Goal: Obtain resource: Obtain resource

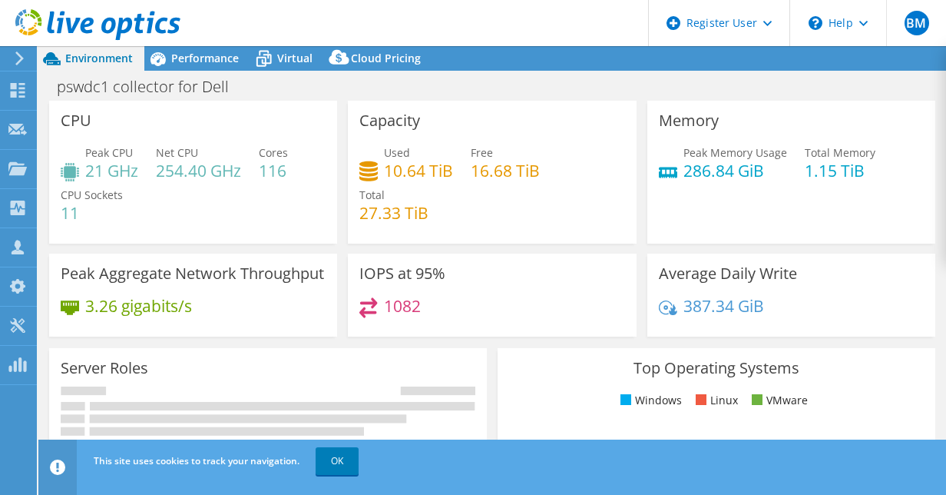
select select "USD"
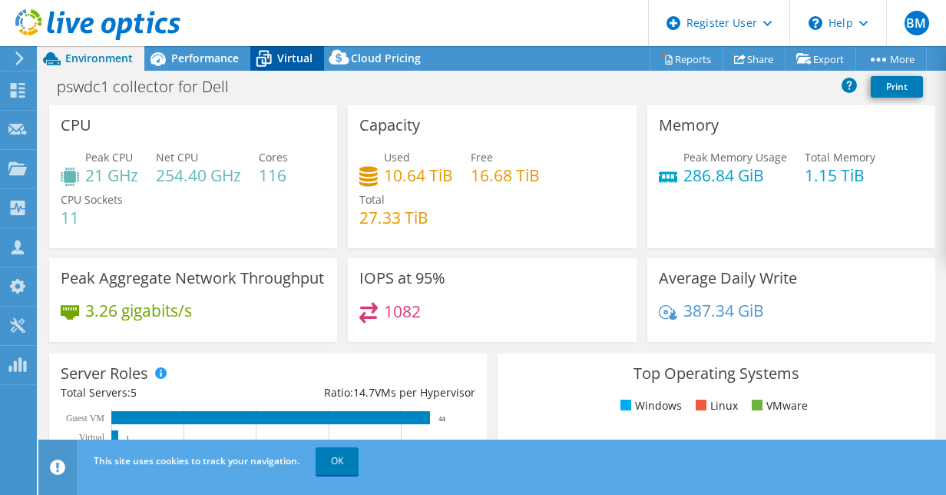
click at [284, 48] on div "Virtual" at bounding box center [287, 58] width 74 height 25
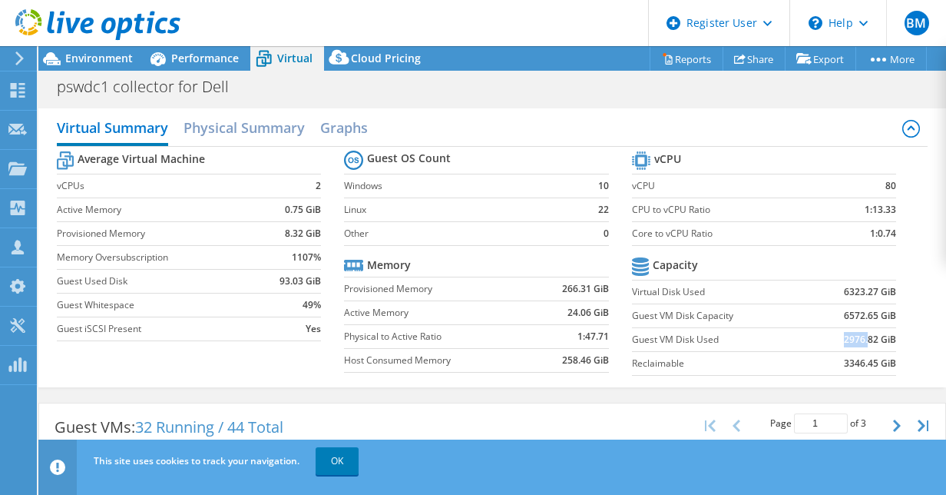
drag, startPoint x: 829, startPoint y: 340, endPoint x: 855, endPoint y: 342, distance: 26.2
click at [855, 342] on td "2976.82 GiB" at bounding box center [853, 339] width 86 height 24
click at [246, 112] on h2 "Physical Summary" at bounding box center [244, 129] width 121 height 34
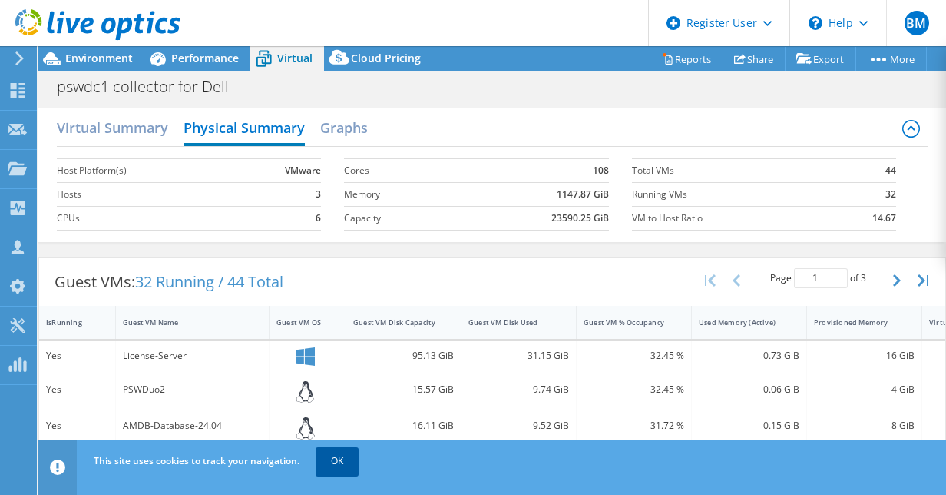
click at [335, 461] on link "OK" at bounding box center [337, 461] width 43 height 28
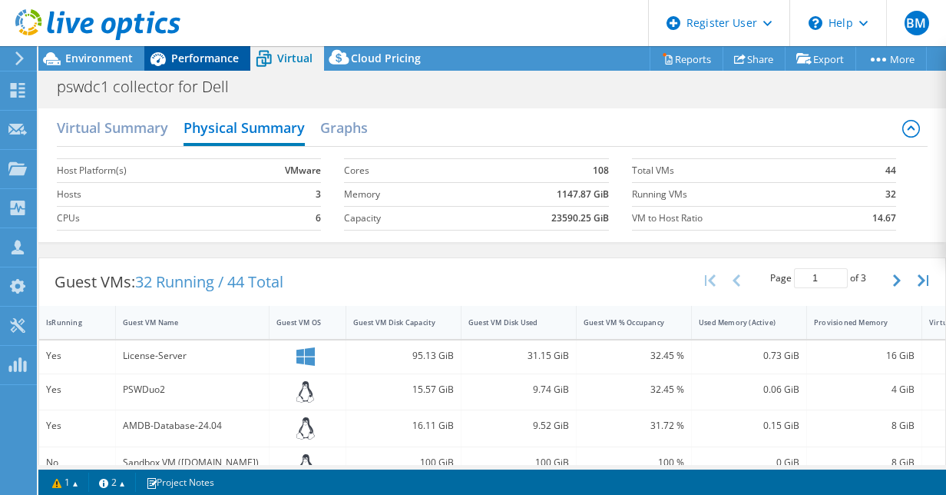
click at [207, 53] on span "Performance" at bounding box center [205, 58] width 68 height 15
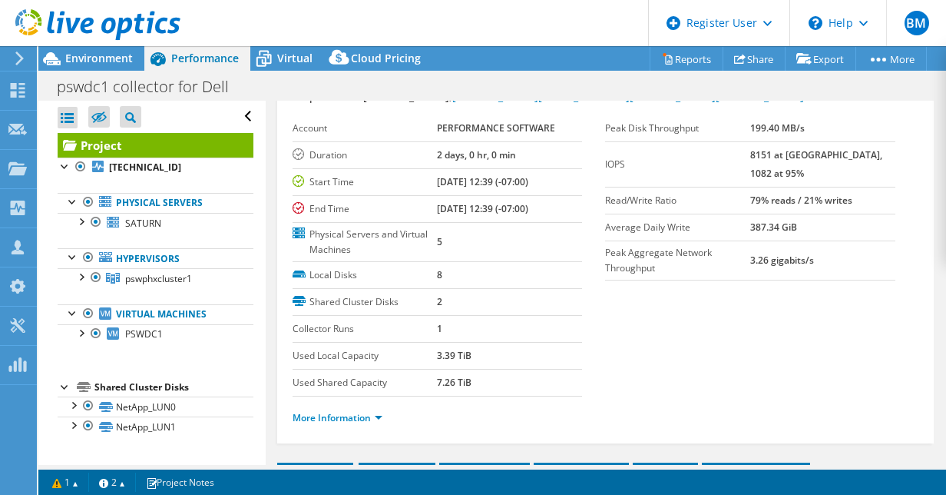
scroll to position [59, 0]
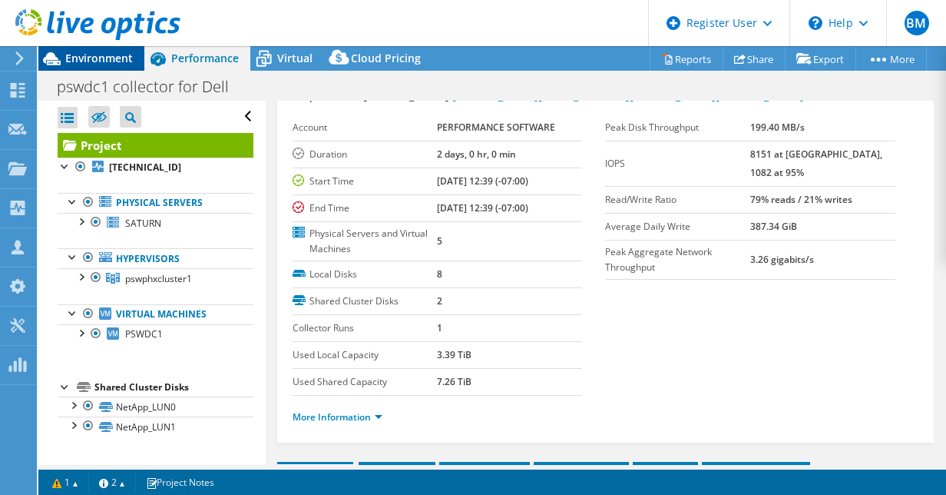
click at [103, 55] on span "Environment" at bounding box center [99, 58] width 68 height 15
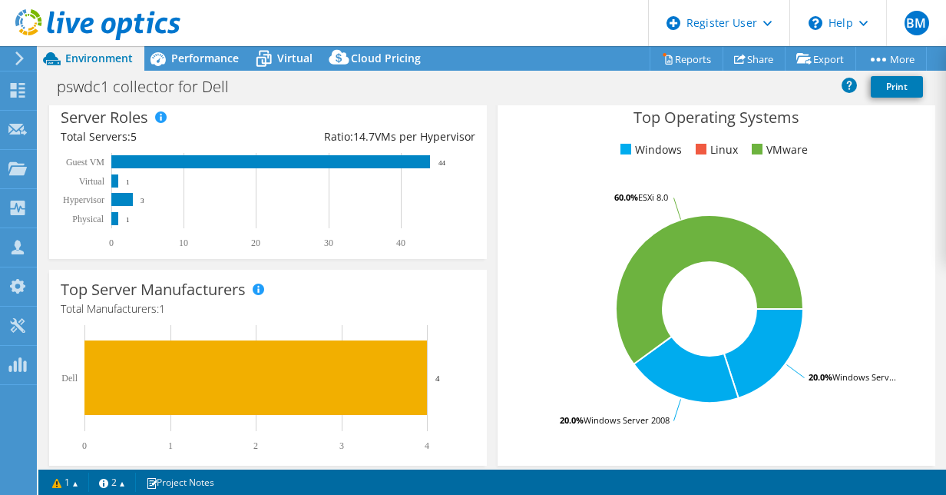
scroll to position [257, 0]
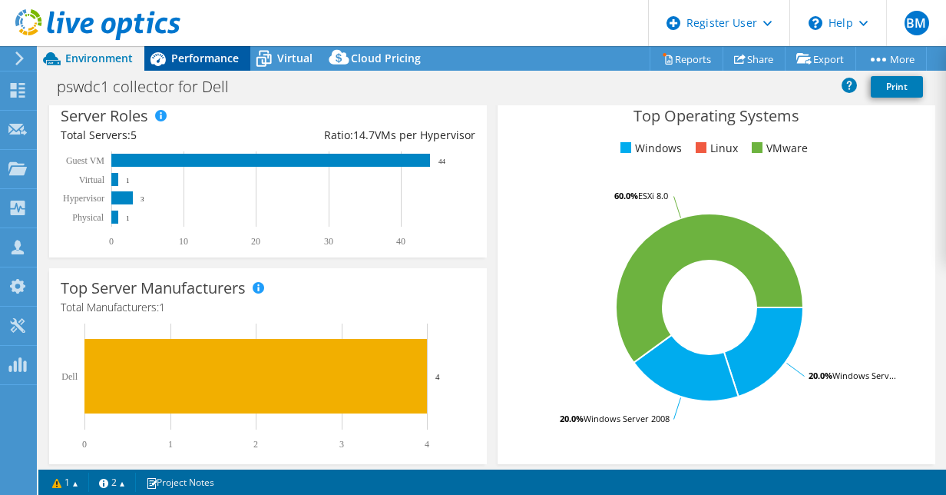
click at [209, 69] on div "Performance" at bounding box center [197, 58] width 106 height 25
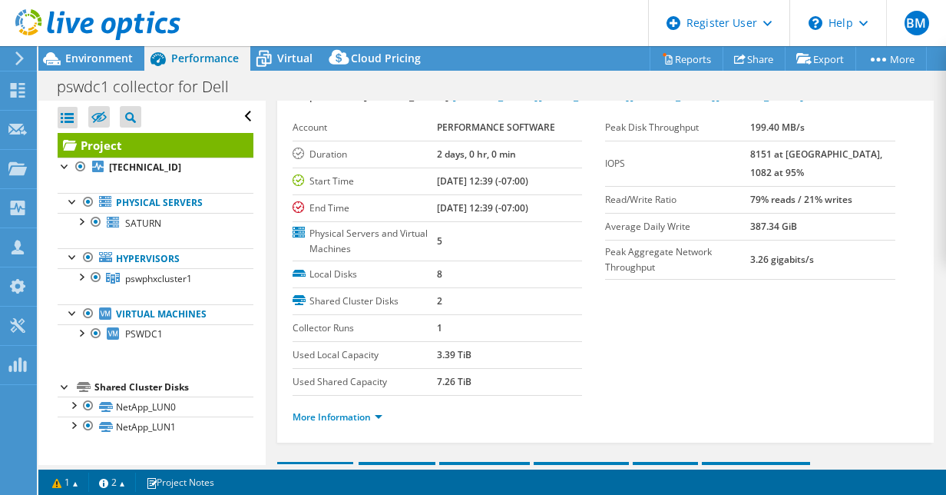
scroll to position [0, 0]
click at [163, 223] on link "SATURN" at bounding box center [156, 223] width 196 height 20
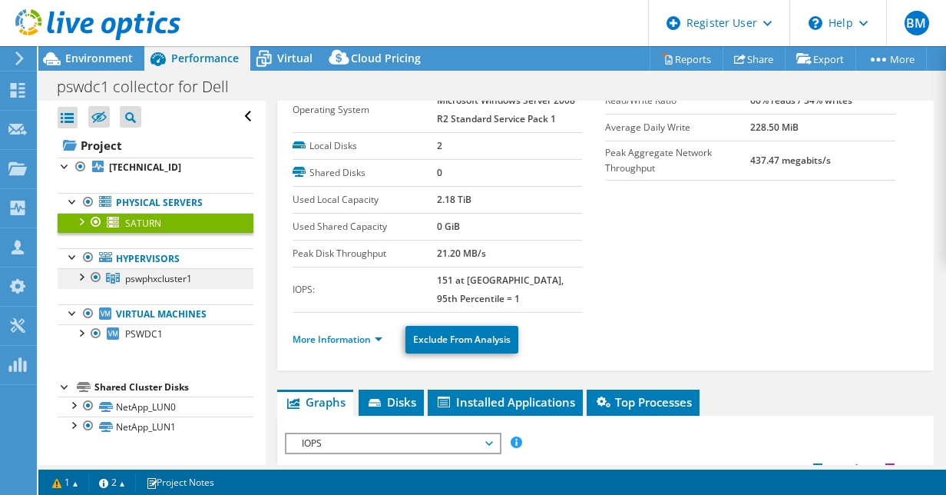
click at [155, 275] on span "pswphxcluster1" at bounding box center [158, 278] width 67 height 13
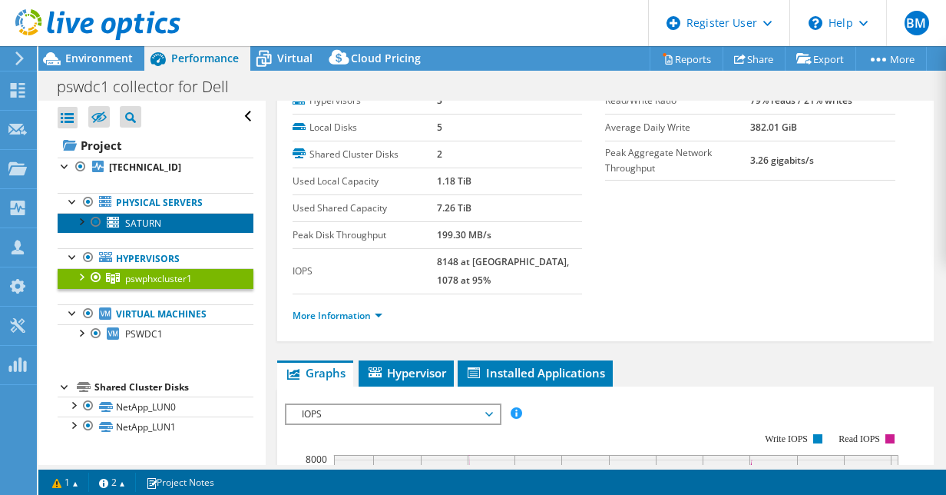
click at [132, 220] on span "SATURN" at bounding box center [143, 223] width 36 height 13
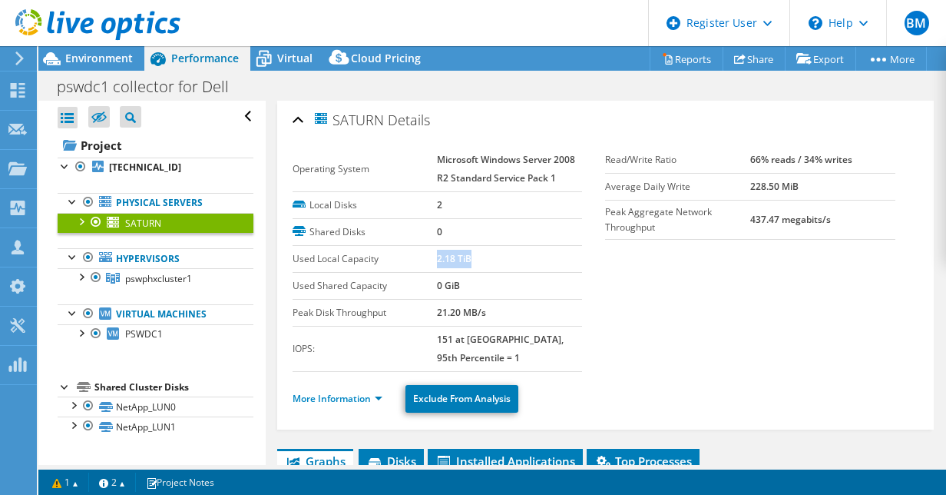
drag, startPoint x: 484, startPoint y: 260, endPoint x: 436, endPoint y: 261, distance: 47.6
click at [437, 261] on td "2.18 TiB" at bounding box center [509, 258] width 145 height 27
drag, startPoint x: 436, startPoint y: 261, endPoint x: 495, endPoint y: 288, distance: 64.2
click at [495, 288] on td "0 GiB" at bounding box center [509, 286] width 145 height 27
click at [144, 279] on span "pswphxcluster1" at bounding box center [158, 278] width 67 height 13
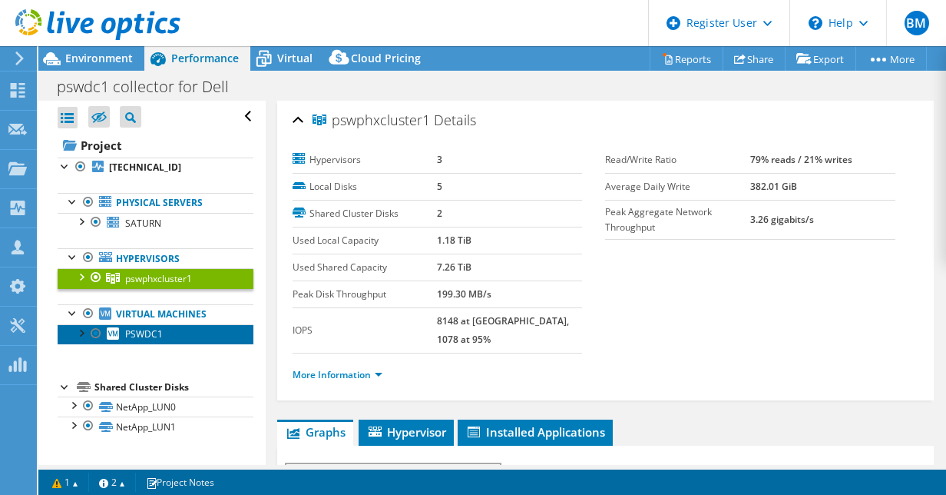
click at [122, 337] on link "PSWDC1" at bounding box center [156, 334] width 196 height 20
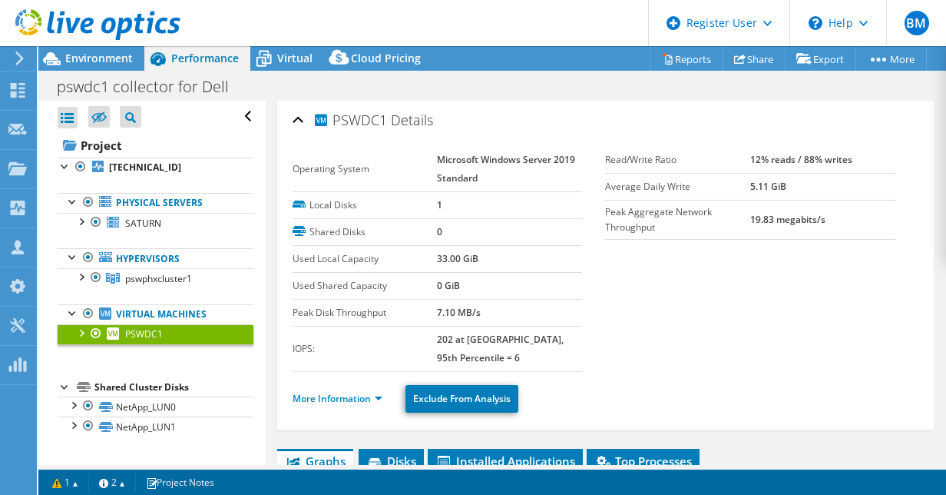
click at [78, 331] on div at bounding box center [80, 331] width 15 height 15
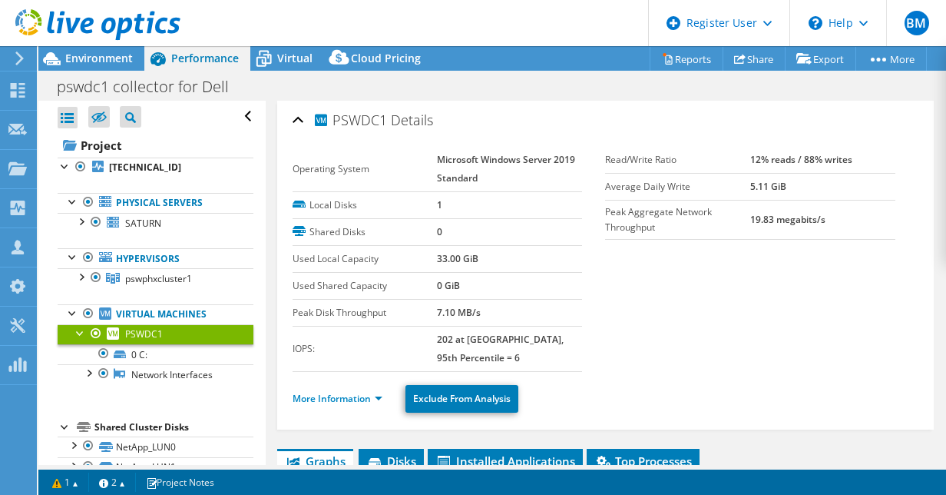
click at [78, 331] on div at bounding box center [80, 331] width 15 height 15
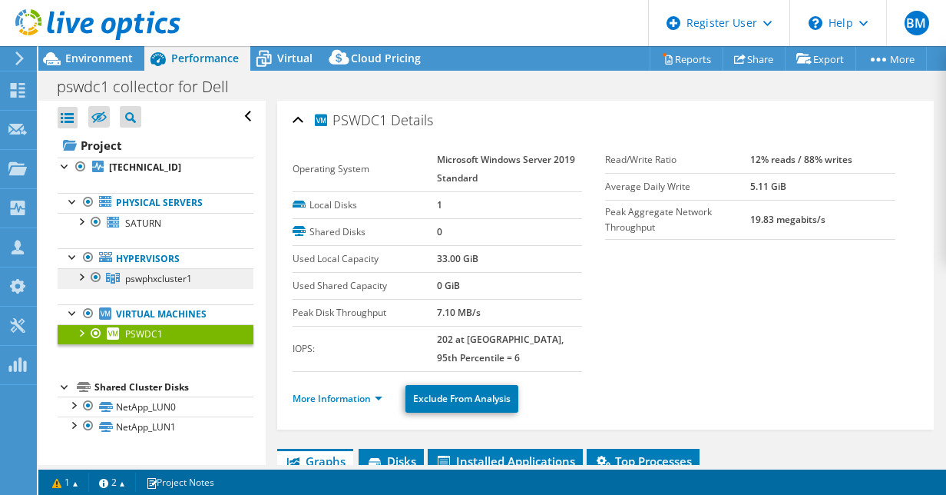
click at [137, 272] on span "pswphxcluster1" at bounding box center [158, 278] width 67 height 13
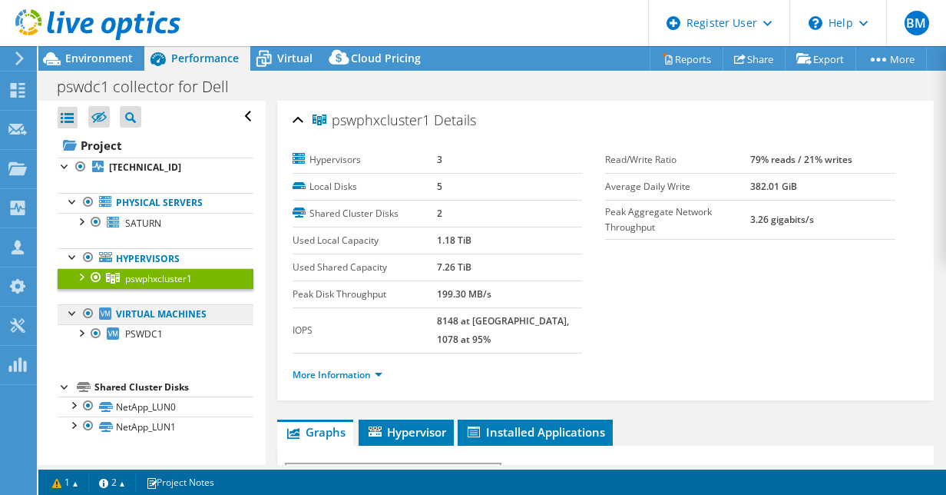
click at [136, 319] on link "Virtual Machines" at bounding box center [156, 314] width 196 height 20
click at [141, 309] on link "Virtual Machines" at bounding box center [156, 314] width 196 height 20
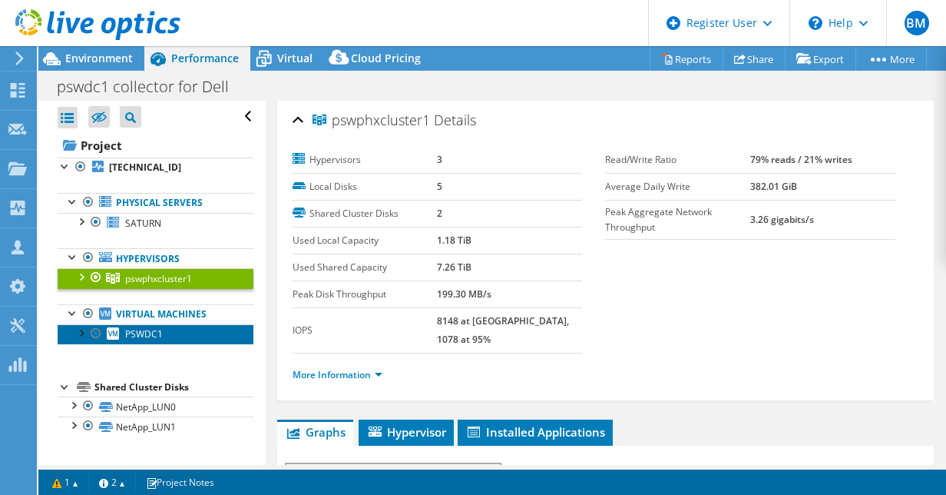
click at [107, 329] on icon at bounding box center [113, 333] width 12 height 12
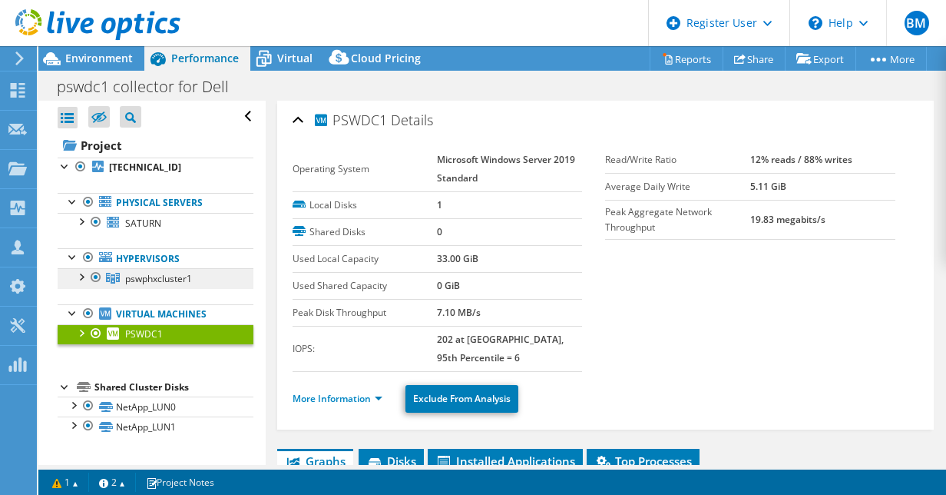
click at [129, 278] on span "pswphxcluster1" at bounding box center [158, 278] width 67 height 13
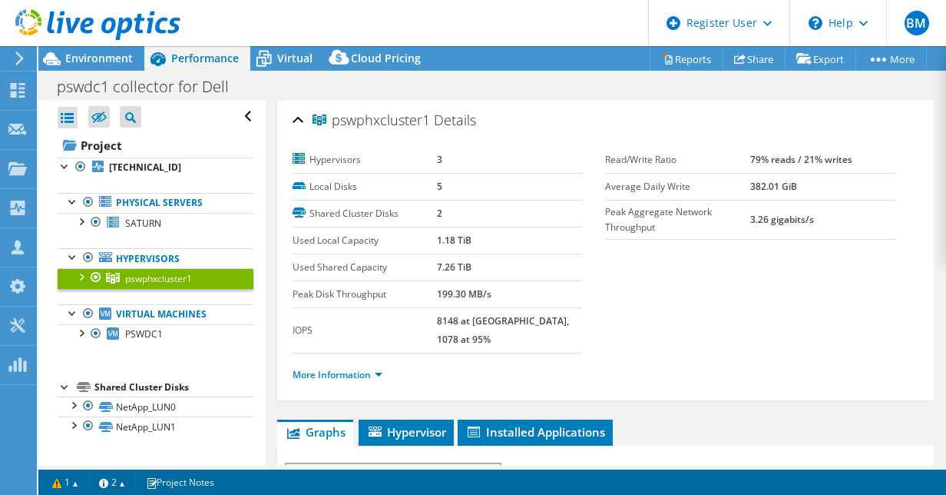
click at [75, 276] on div at bounding box center [80, 275] width 15 height 15
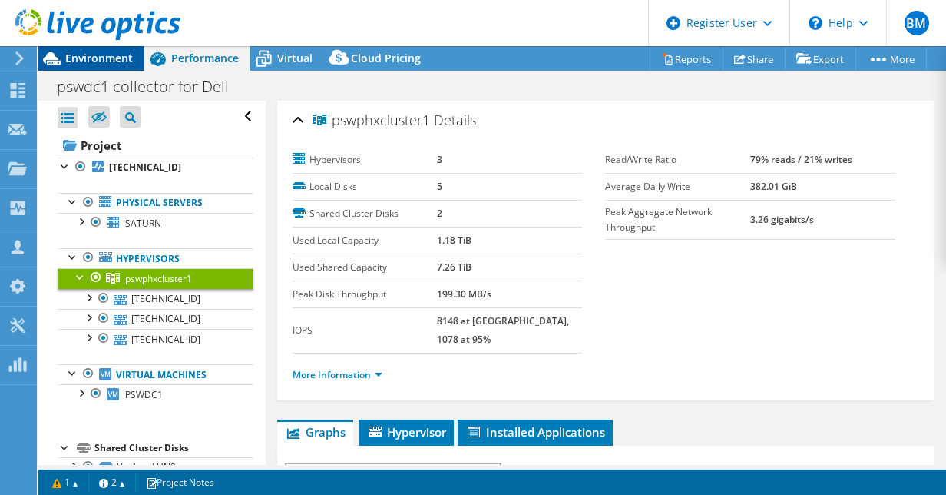
click at [98, 61] on span "Environment" at bounding box center [99, 58] width 68 height 15
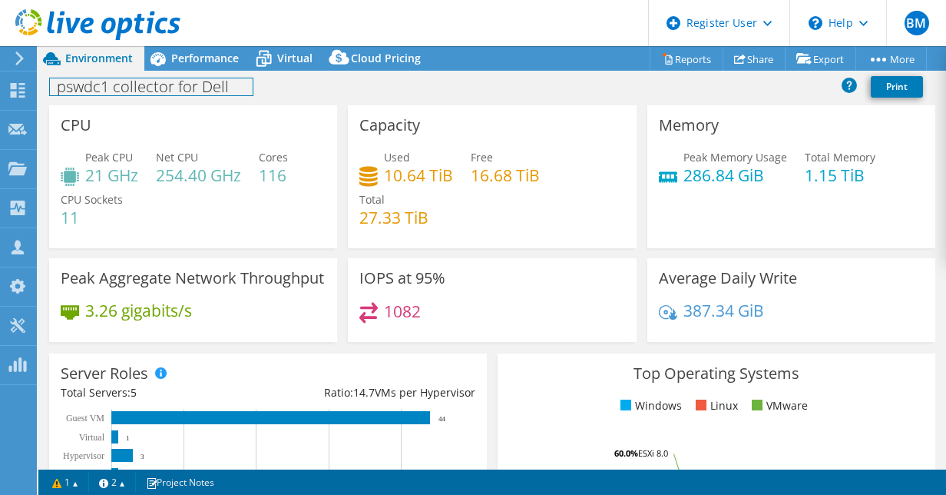
click at [175, 71] on div "pswdc1 collector for Dell Print" at bounding box center [492, 88] width 908 height 35
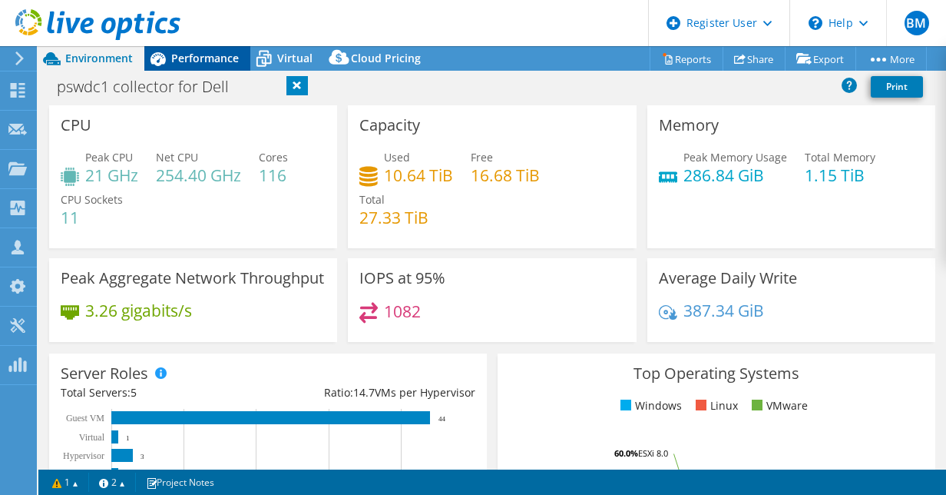
click at [193, 55] on span "Performance" at bounding box center [205, 58] width 68 height 15
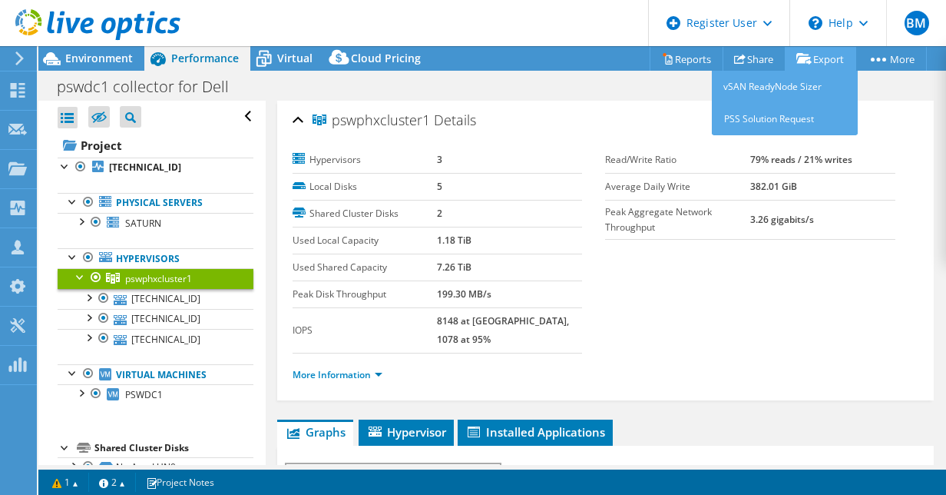
click at [819, 65] on link "Export" at bounding box center [820, 59] width 71 height 24
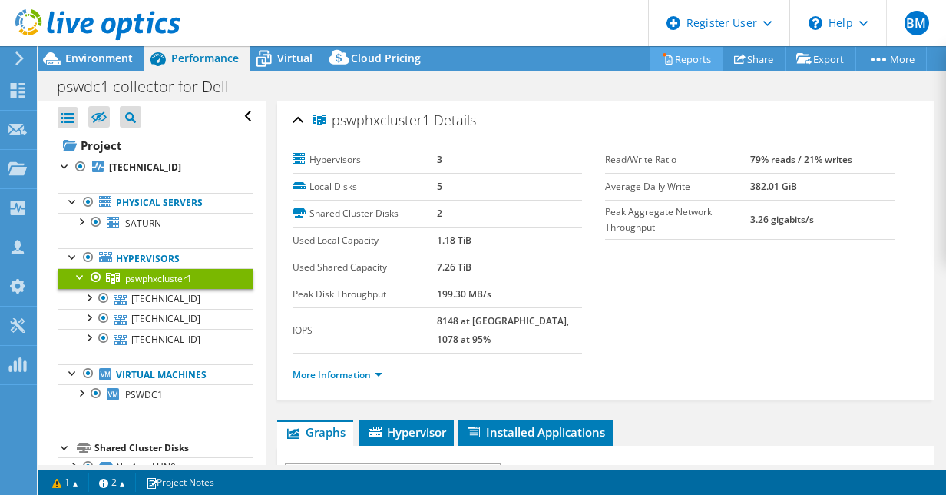
click at [670, 59] on link "Reports" at bounding box center [687, 59] width 74 height 24
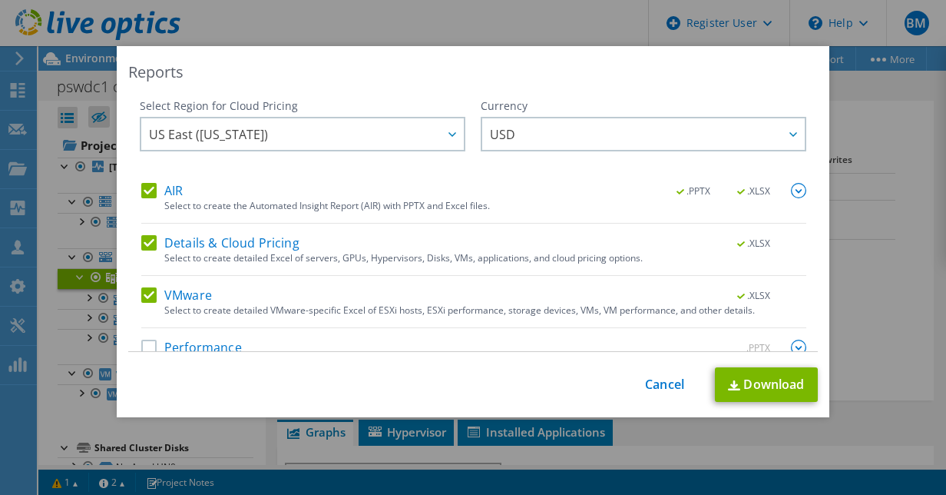
click at [248, 243] on label "Details & Cloud Pricing" at bounding box center [220, 242] width 158 height 15
click at [0, 0] on input "Details & Cloud Pricing" at bounding box center [0, 0] width 0 height 0
click at [248, 243] on label "Details & Cloud Pricing" at bounding box center [220, 242] width 158 height 15
click at [0, 0] on input "Details & Cloud Pricing" at bounding box center [0, 0] width 0 height 0
click at [218, 201] on div "Select to create the Automated Insight Report (AIR) with PPTX and Excel files." at bounding box center [485, 205] width 642 height 11
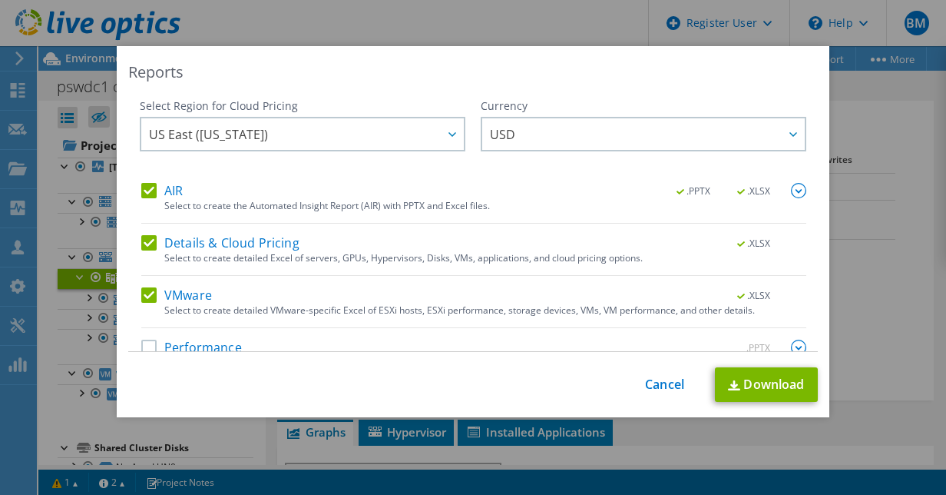
click at [192, 194] on div "AIR .PPTX .XLSX" at bounding box center [473, 192] width 665 height 18
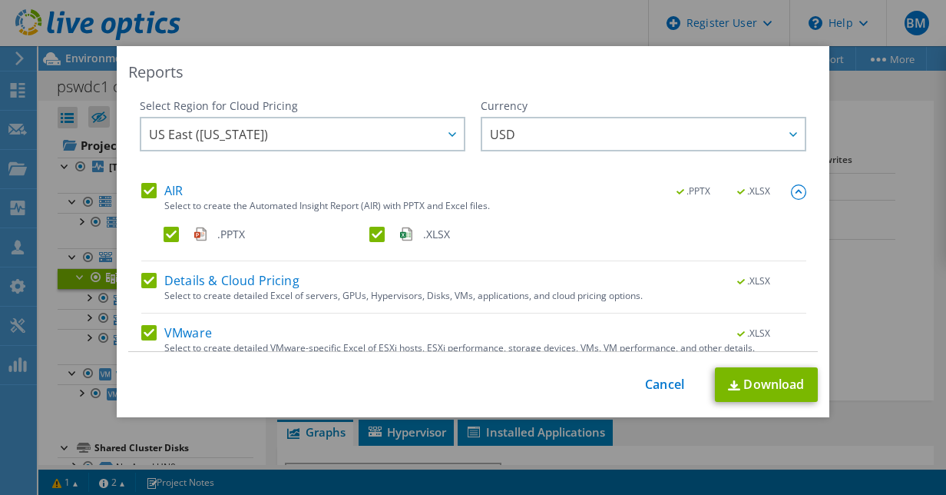
click at [141, 188] on label "AIR" at bounding box center [161, 190] width 41 height 15
click at [0, 0] on input "AIR" at bounding box center [0, 0] width 0 height 0
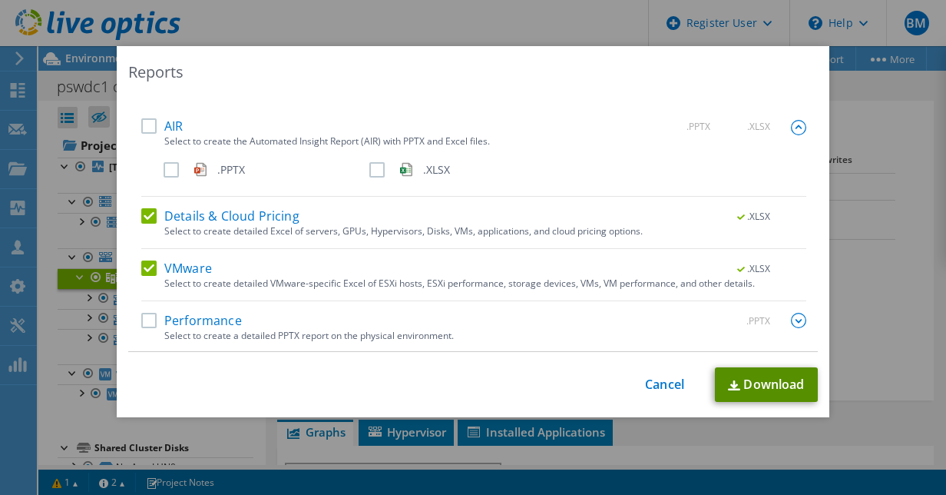
click at [759, 372] on link "Download" at bounding box center [766, 384] width 103 height 35
click at [671, 382] on link "Cancel" at bounding box center [664, 384] width 39 height 15
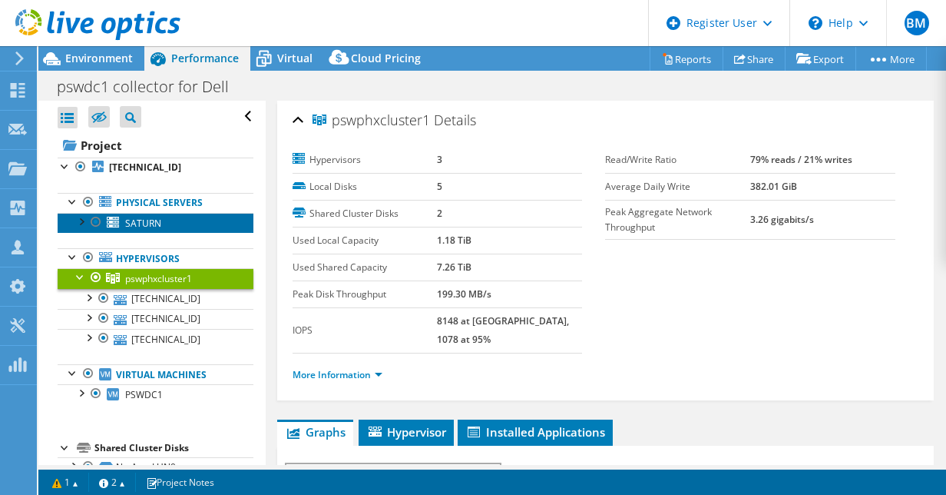
click at [151, 227] on span "SATURN" at bounding box center [143, 223] width 36 height 13
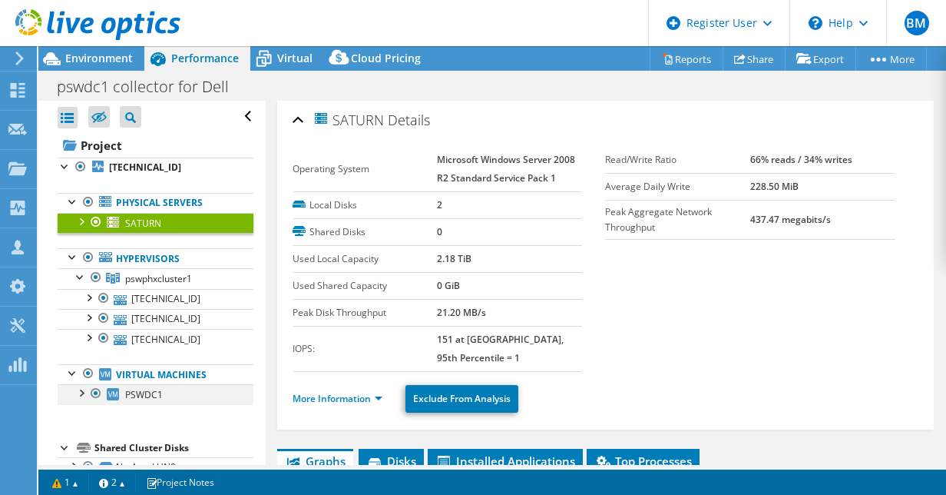
click at [97, 390] on div at bounding box center [95, 393] width 15 height 18
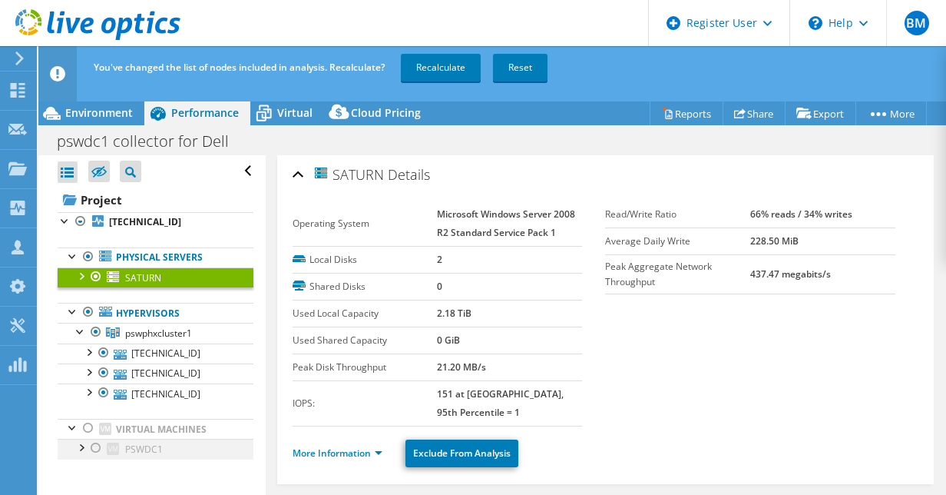
click at [94, 444] on div at bounding box center [95, 447] width 15 height 18
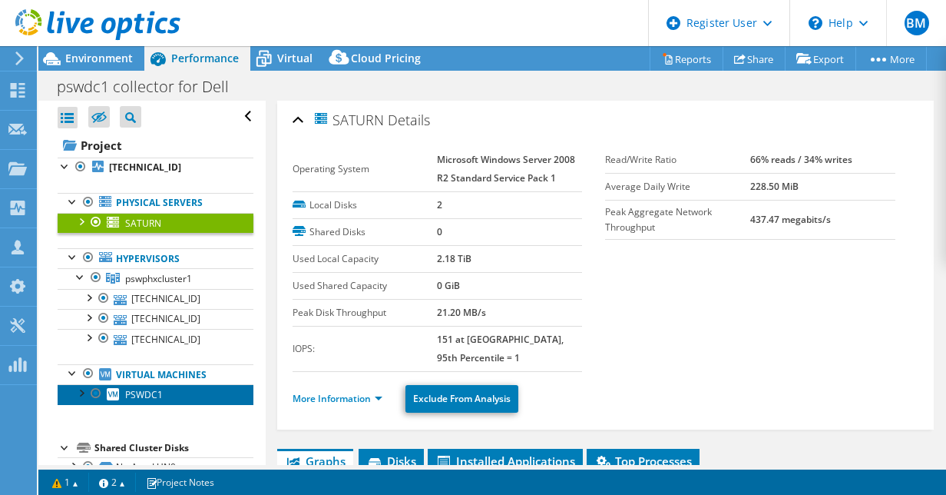
click at [152, 395] on span "PSWDC1" at bounding box center [144, 394] width 38 height 13
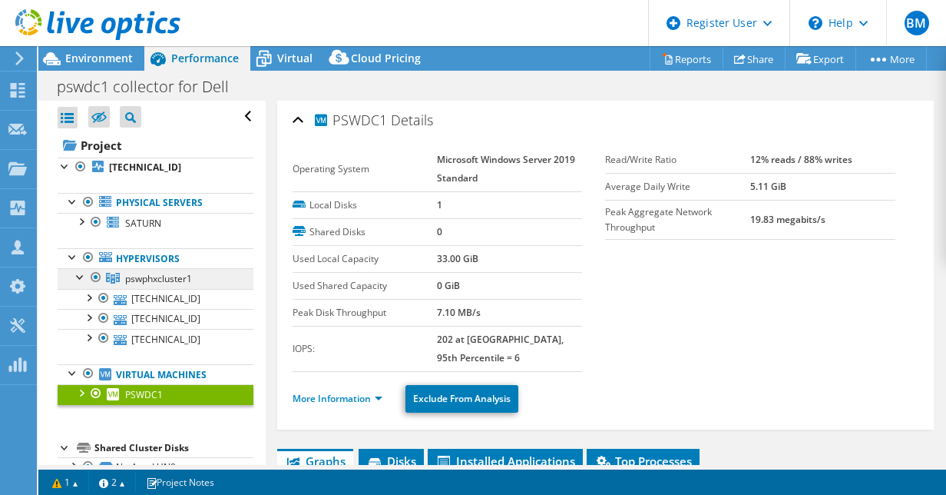
click at [166, 273] on span "pswphxcluster1" at bounding box center [158, 278] width 67 height 13
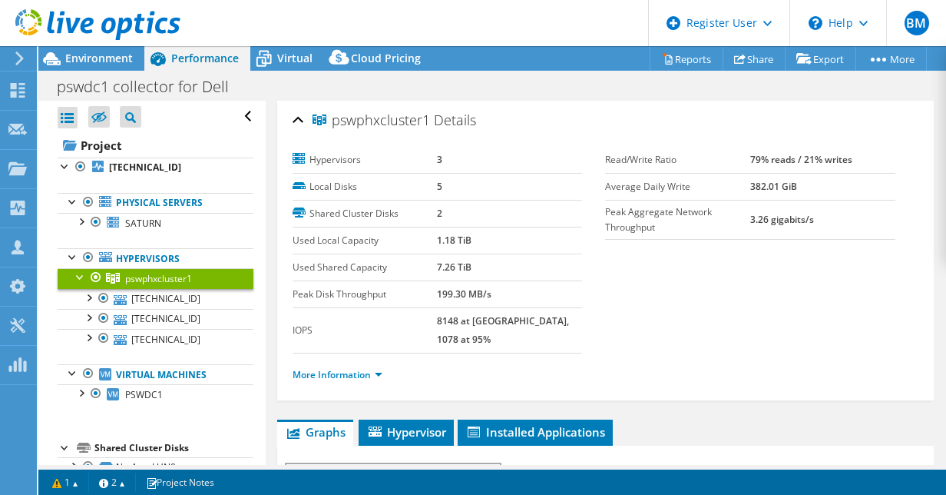
click at [129, 189] on ul "Physical Servers SATURN 0 C: 1 H:" at bounding box center [156, 298] width 196 height 243
click at [134, 203] on link "Physical Servers" at bounding box center [156, 203] width 196 height 20
click at [132, 221] on span "SATURN" at bounding box center [143, 223] width 36 height 13
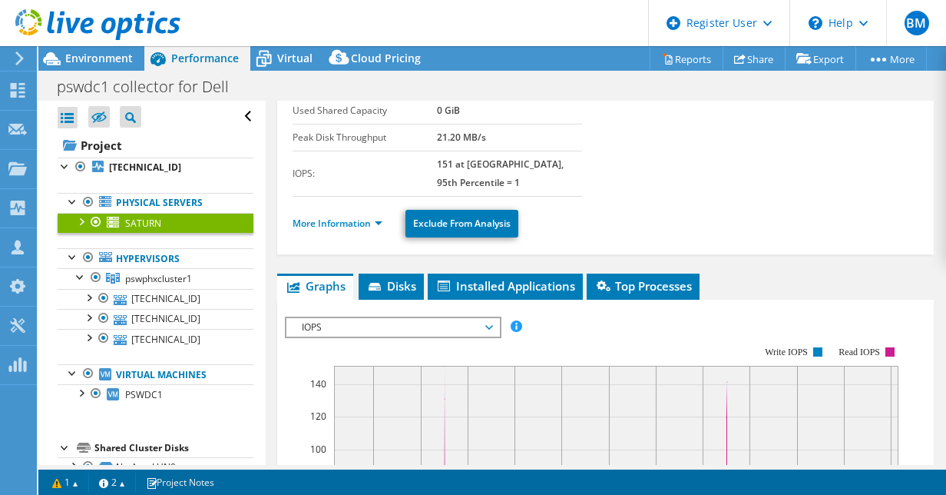
scroll to position [177, 0]
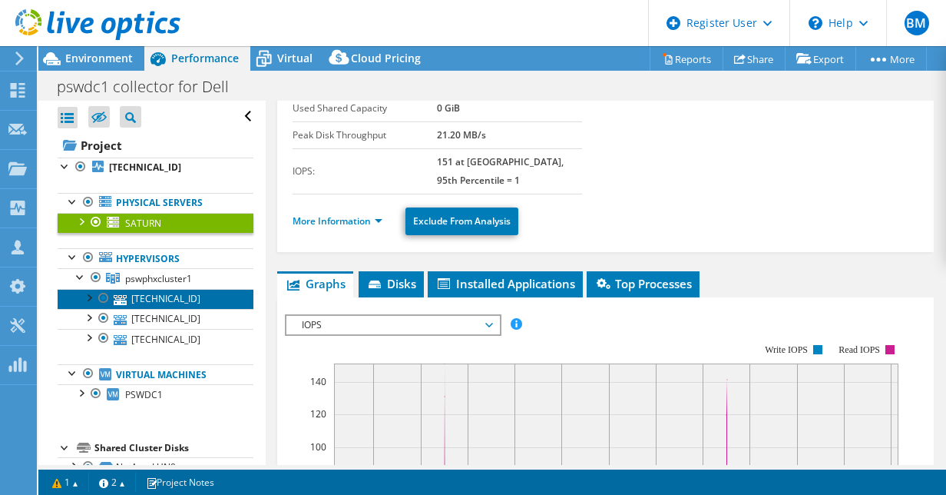
click at [184, 295] on link "[TECHNICAL_ID]" at bounding box center [156, 299] width 196 height 20
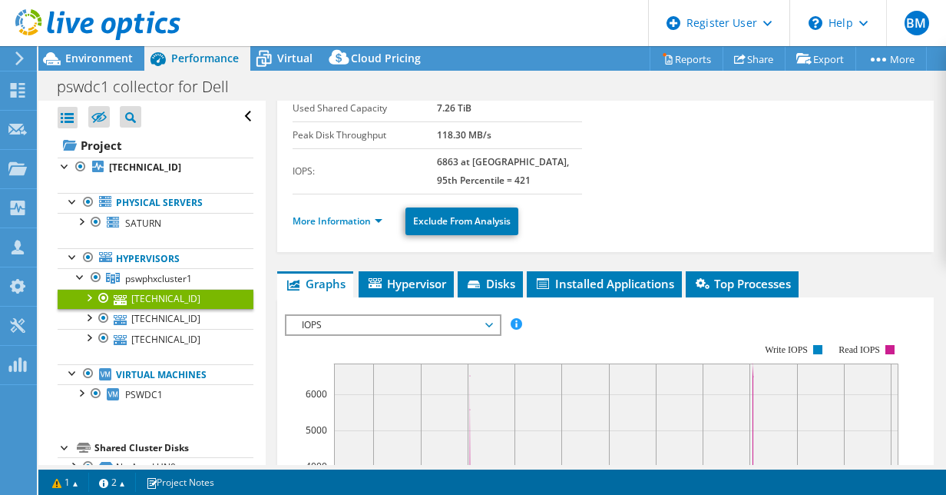
scroll to position [127, 0]
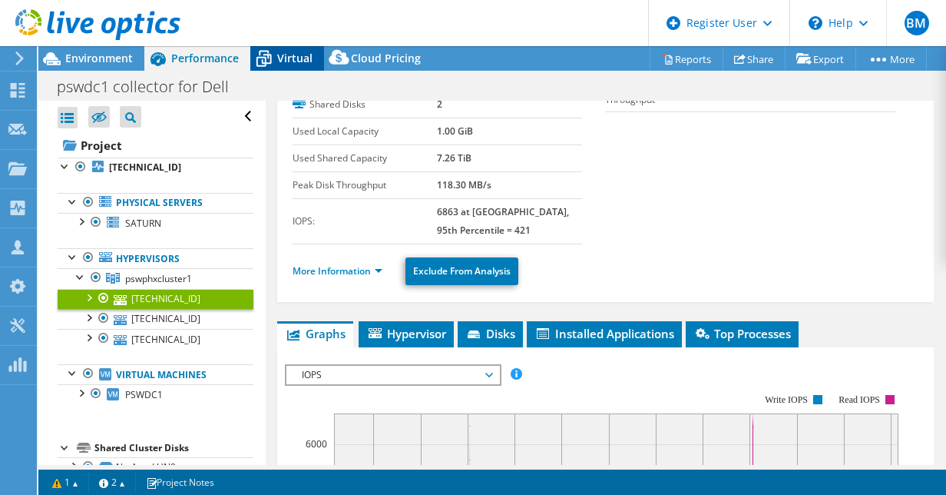
click at [287, 63] on span "Virtual" at bounding box center [294, 58] width 35 height 15
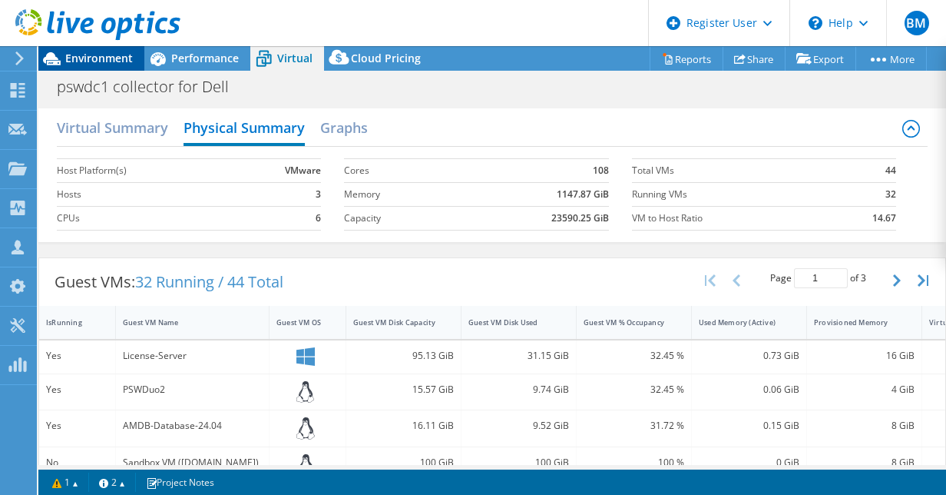
click at [88, 55] on span "Environment" at bounding box center [99, 58] width 68 height 15
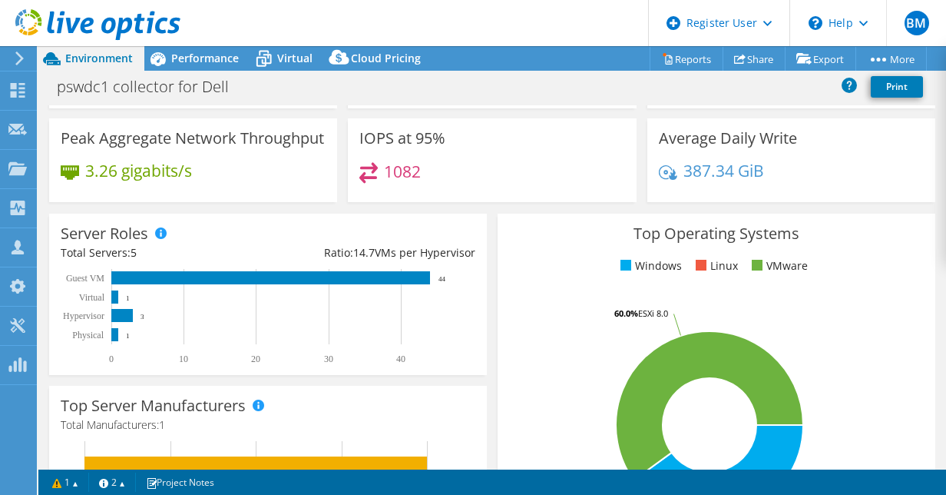
scroll to position [0, 0]
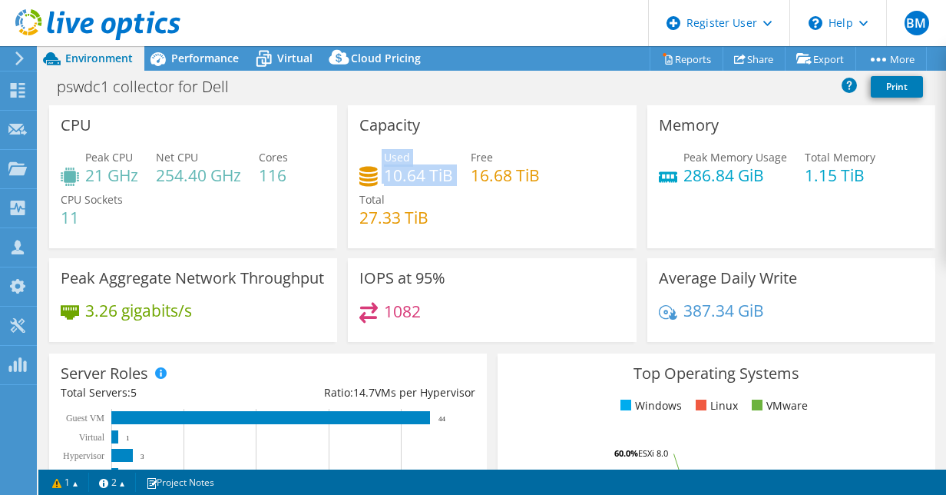
drag, startPoint x: 374, startPoint y: 174, endPoint x: 463, endPoint y: 187, distance: 90.1
click at [463, 187] on div "Used 10.64 TiB Free 16.68 TiB Total 27.33 TiB" at bounding box center [491, 195] width 265 height 92
drag, startPoint x: 463, startPoint y: 187, endPoint x: 458, endPoint y: 194, distance: 8.2
click at [458, 194] on div "Used 10.64 TiB Free 16.68 TiB Total 27.33 TiB" at bounding box center [491, 195] width 265 height 92
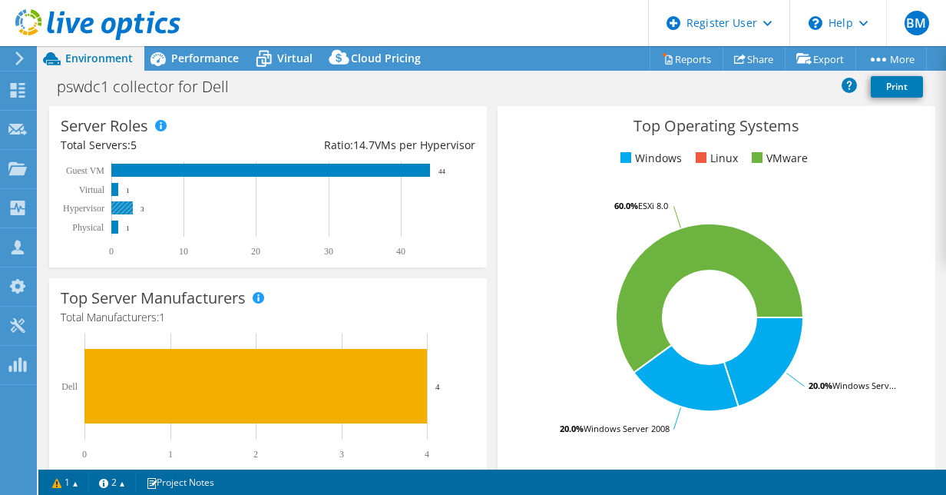
scroll to position [249, 0]
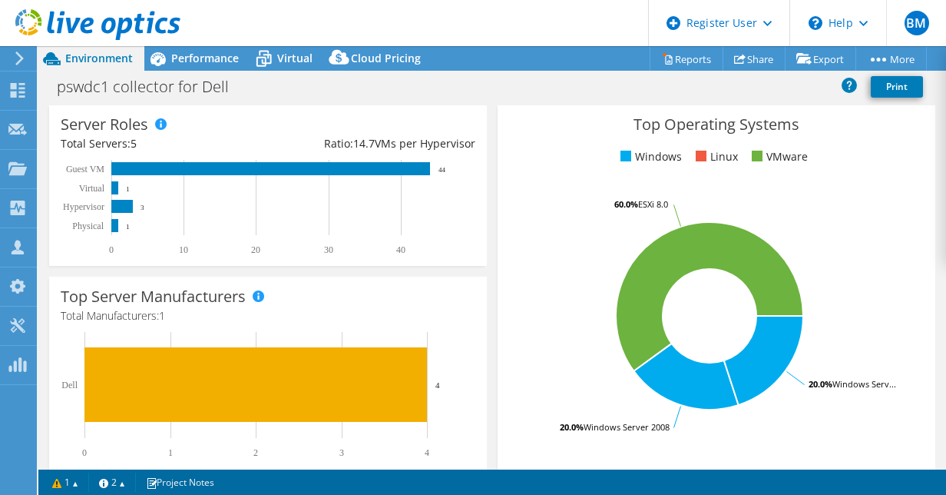
click at [510, 87] on div "pswdc1 collector for Dell Print" at bounding box center [492, 86] width 908 height 28
click at [208, 66] on div "Performance" at bounding box center [197, 58] width 106 height 25
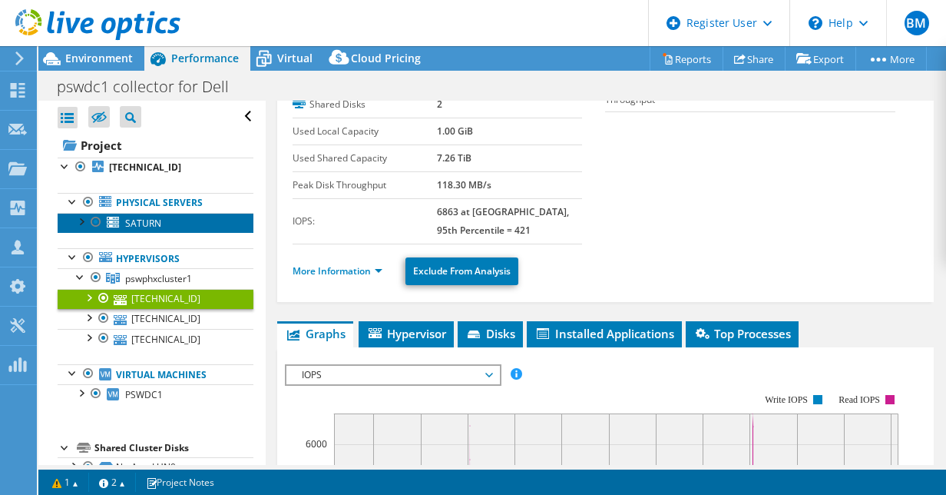
click at [137, 223] on span "SATURN" at bounding box center [143, 223] width 36 height 13
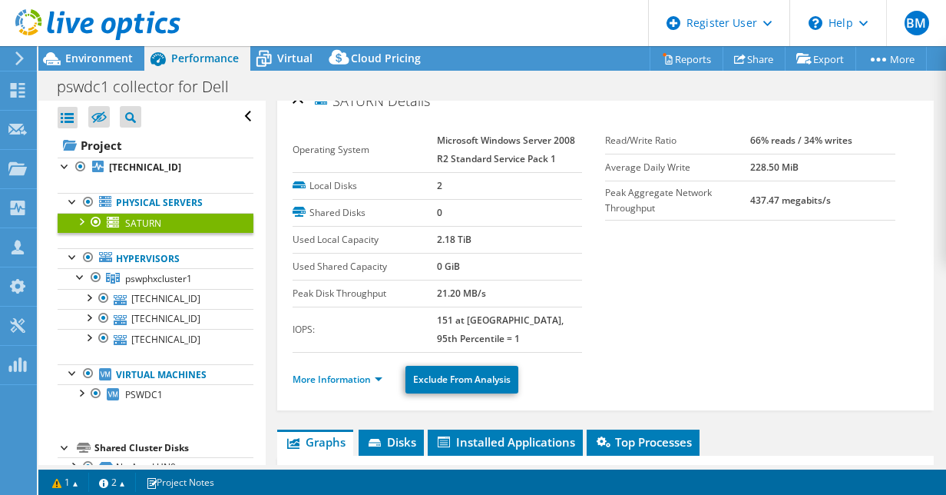
scroll to position [20, 0]
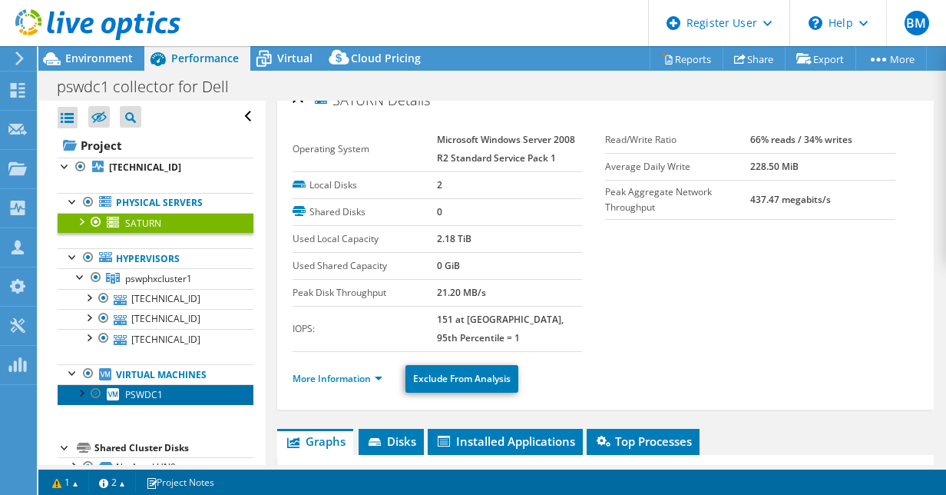
click at [139, 397] on span "PSWDC1" at bounding box center [144, 394] width 38 height 13
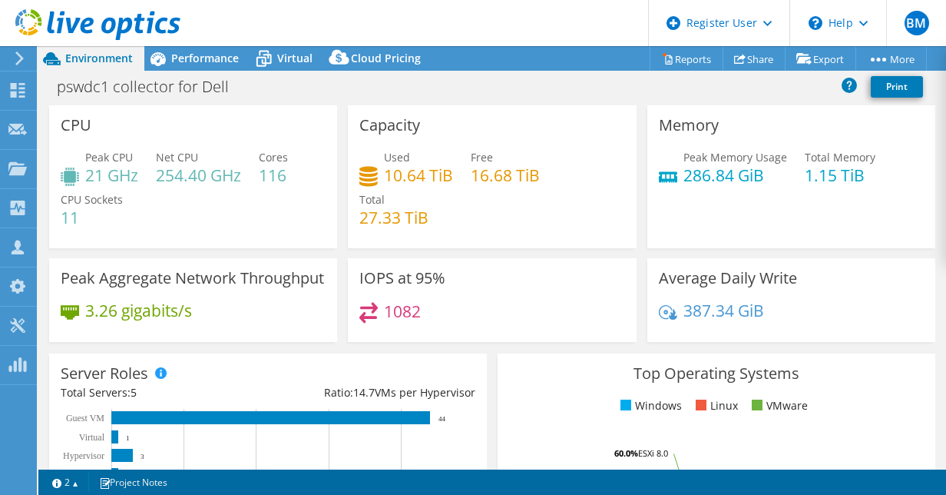
select select "USD"
